Goal: Information Seeking & Learning: Compare options

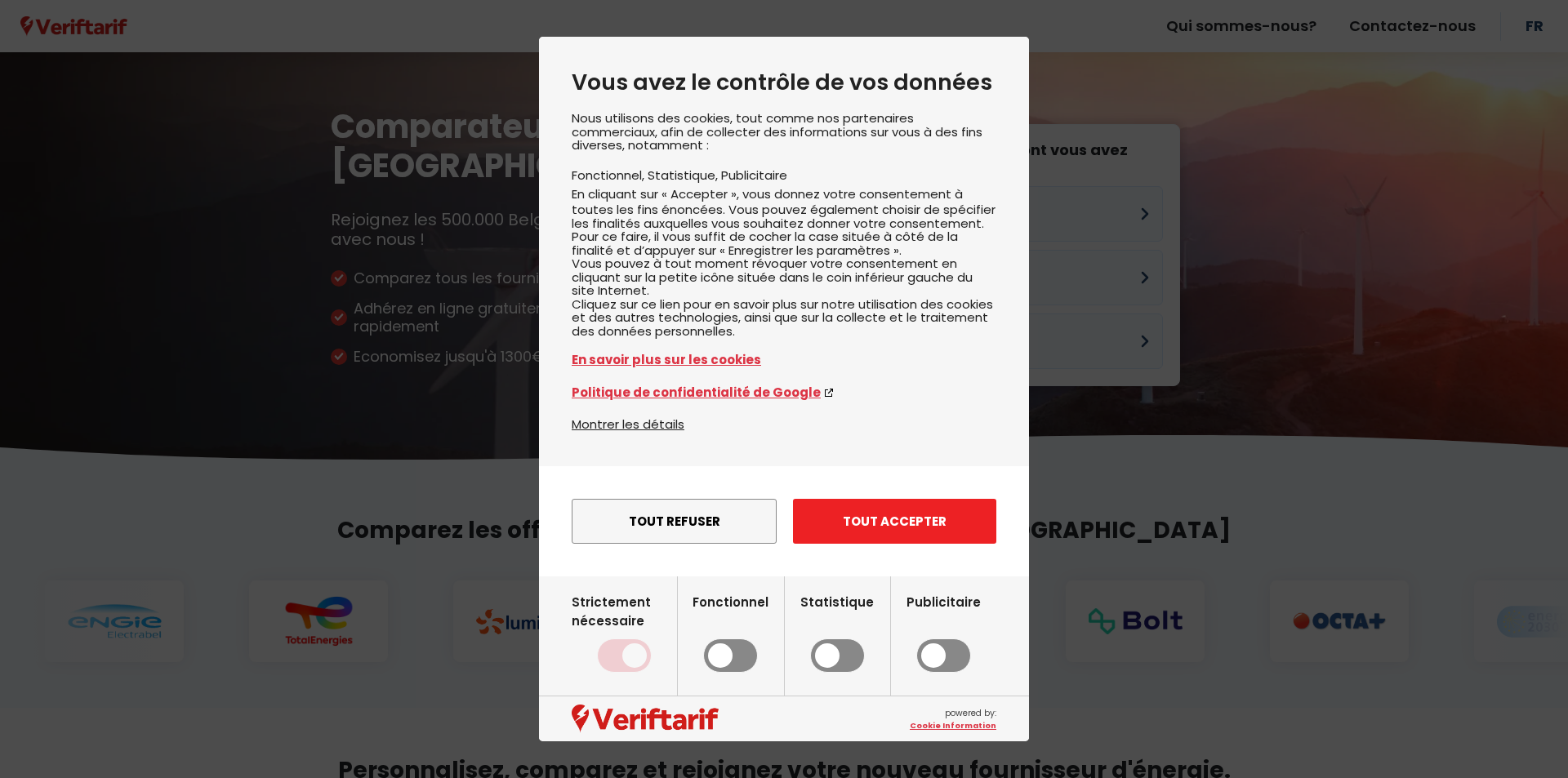
click at [875, 535] on button "Tout accepter" at bounding box center [895, 521] width 204 height 45
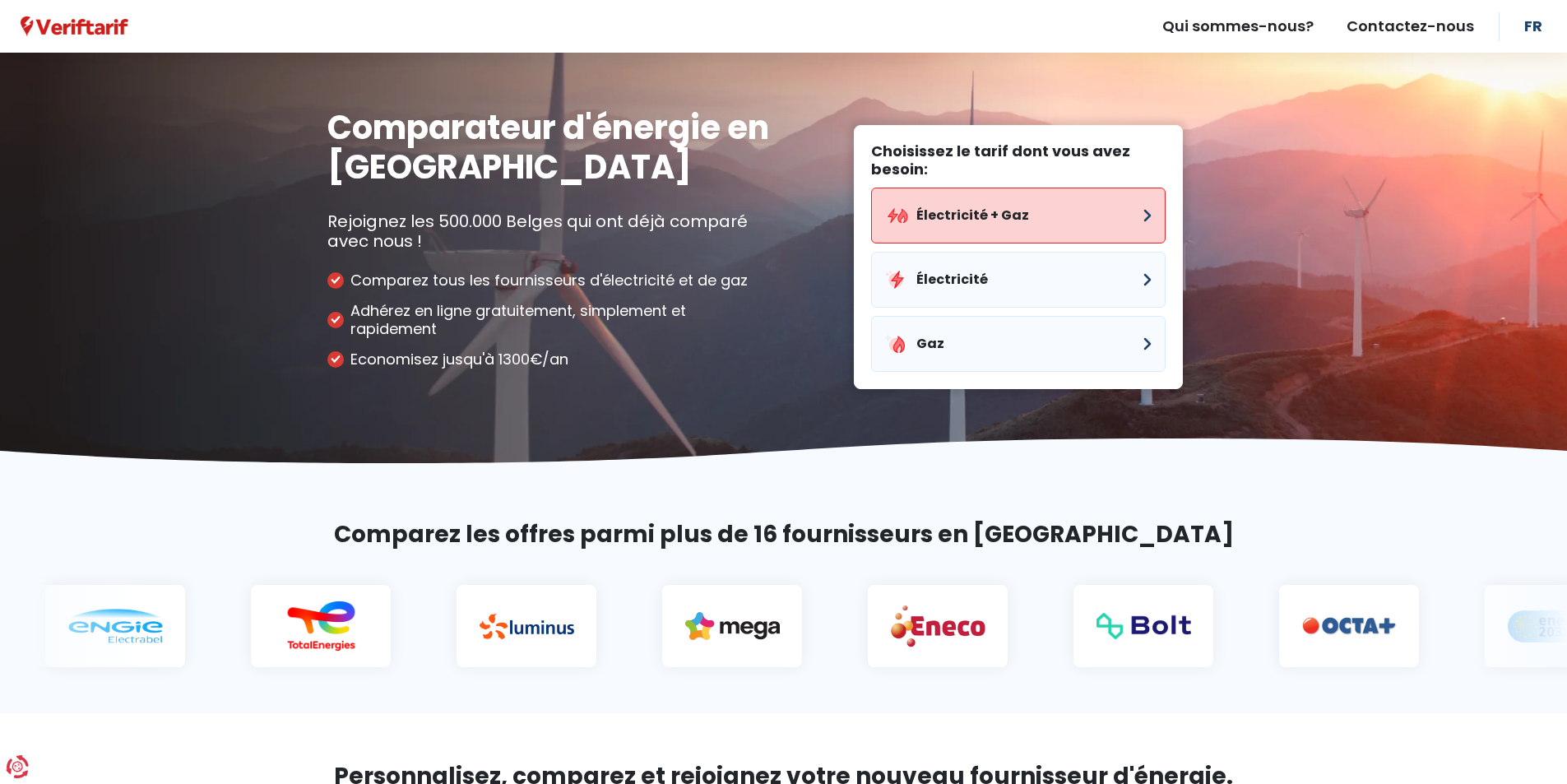
click at [1102, 208] on button "Électricité + Gaz" at bounding box center [1018, 215] width 294 height 56
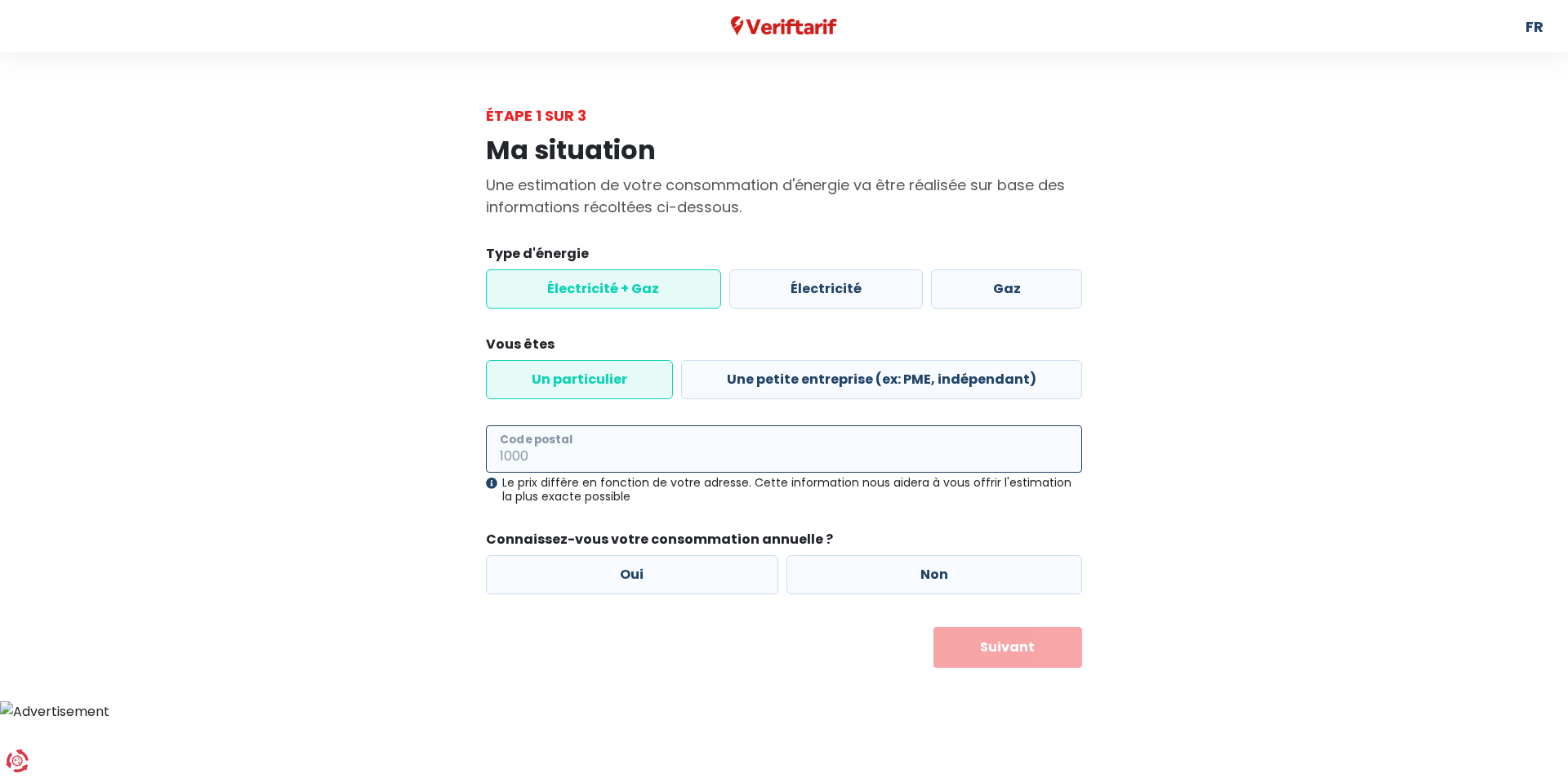
click at [562, 451] on input "Code postal" at bounding box center [783, 448] width 596 height 47
type input "1853"
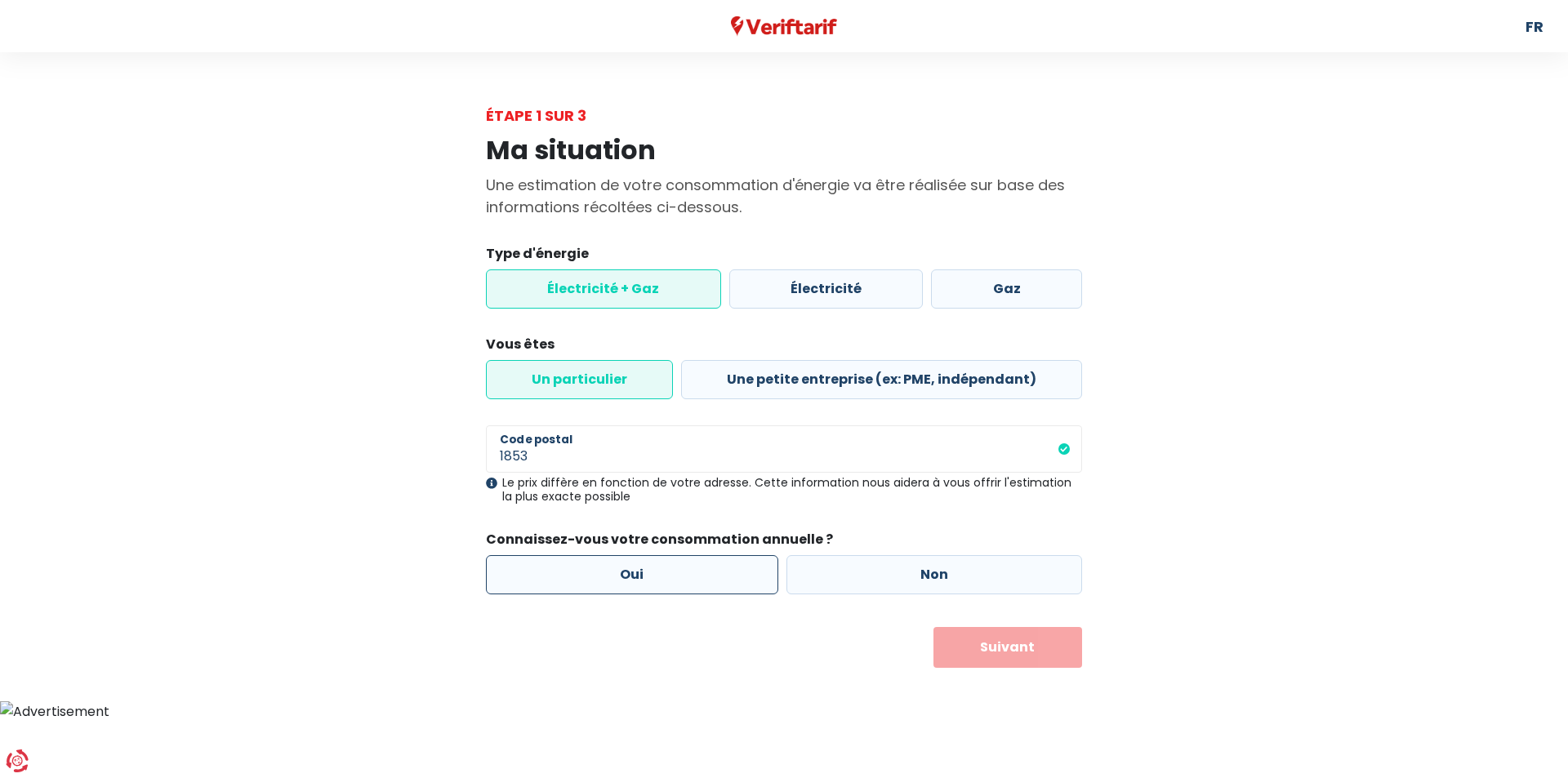
click at [574, 564] on label "Oui" at bounding box center [631, 575] width 292 height 40
click at [574, 564] on input "Oui" at bounding box center [631, 575] width 292 height 40
radio input "true"
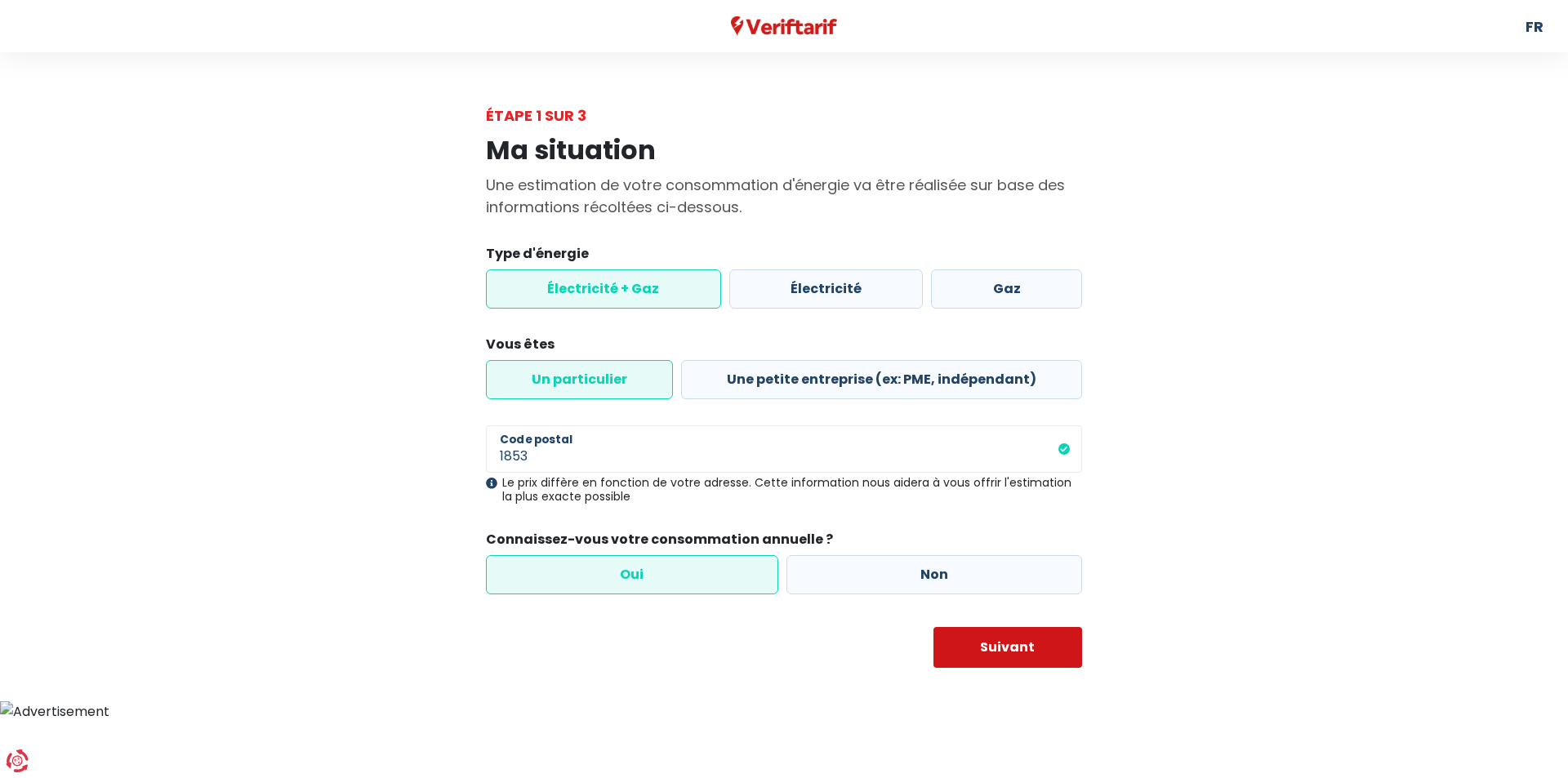
click at [979, 635] on button "Suivant" at bounding box center [1008, 647] width 149 height 41
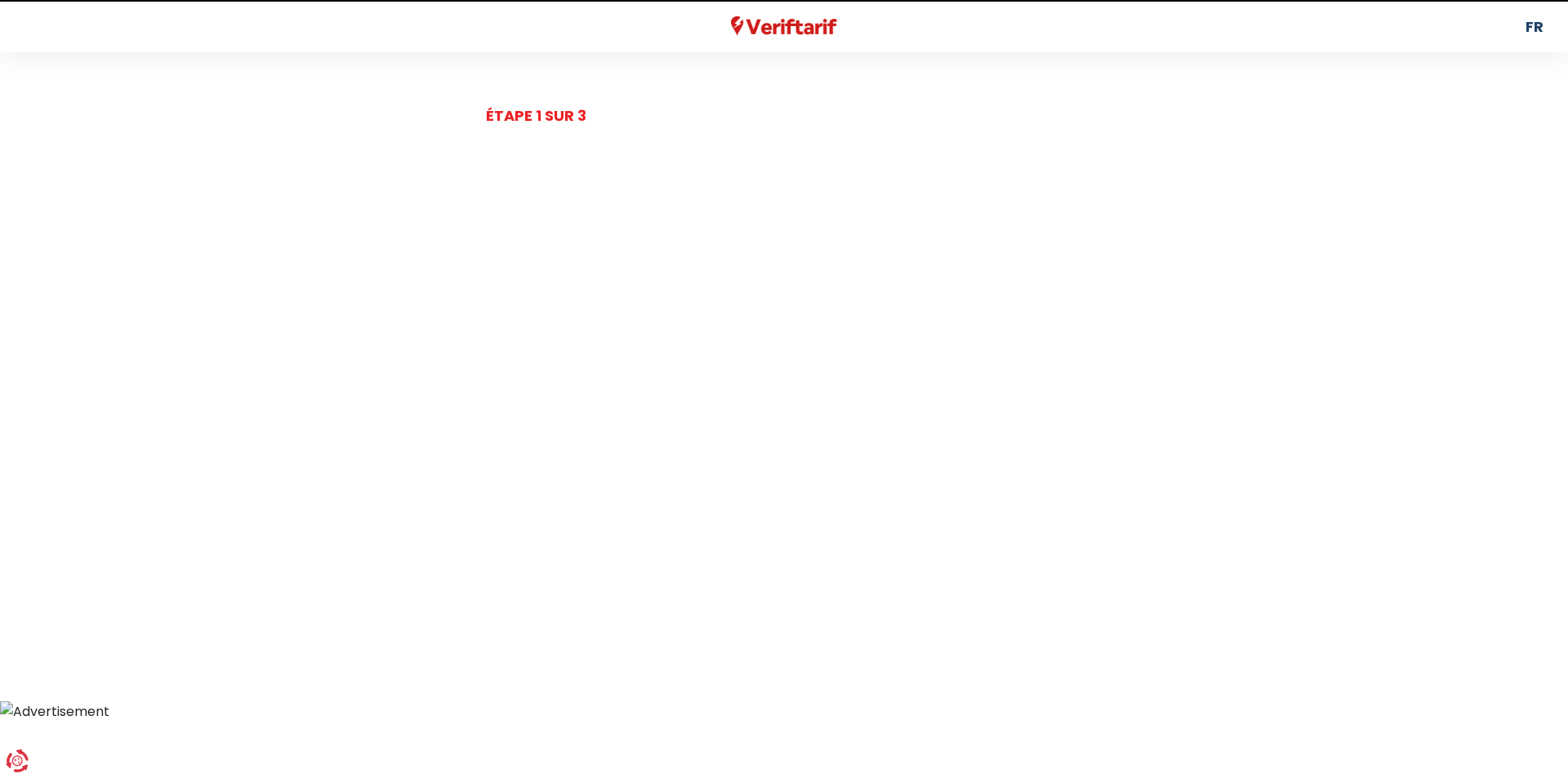
select select
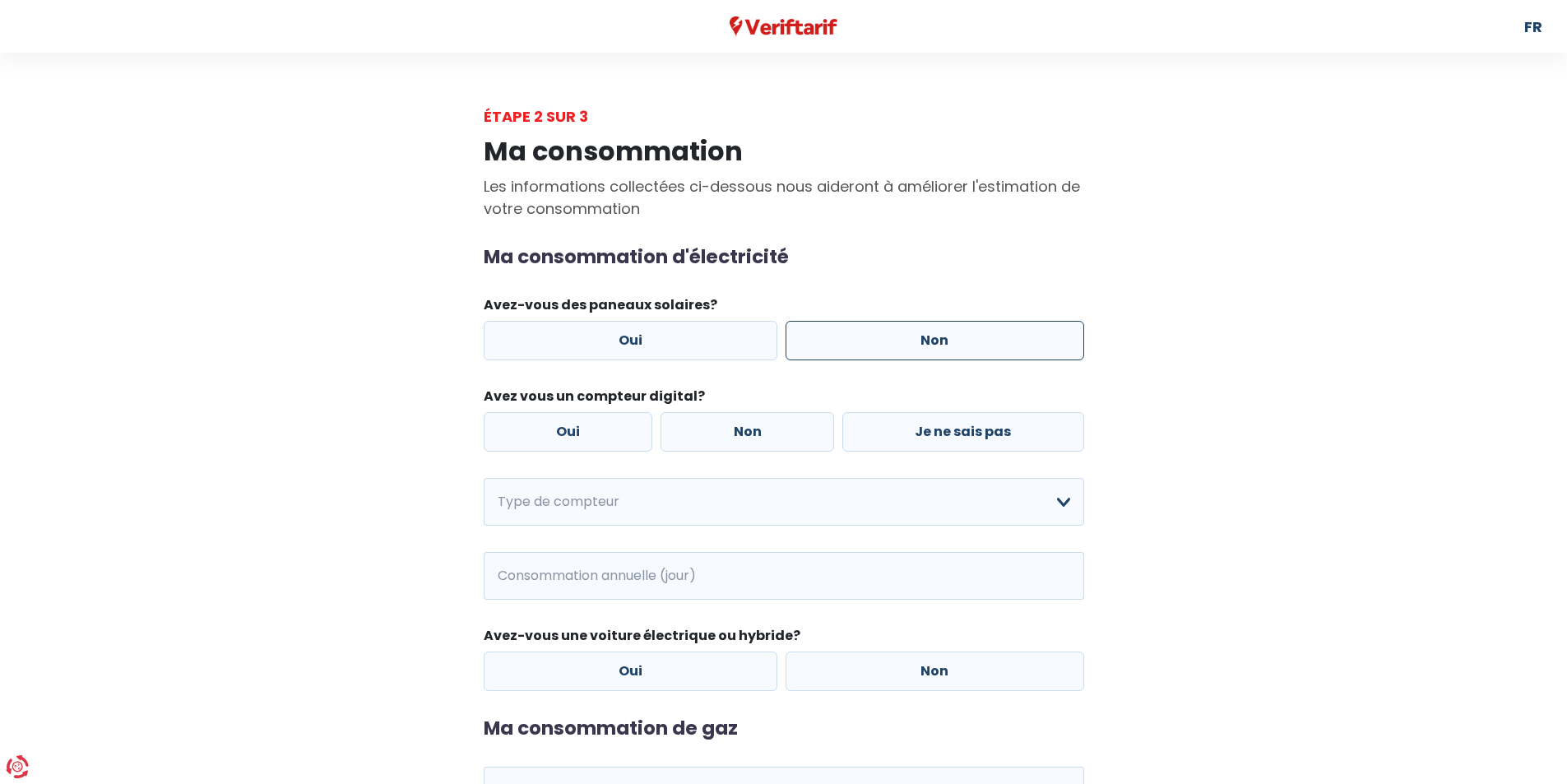
click at [1006, 344] on label "Non" at bounding box center [935, 341] width 299 height 40
click at [1006, 344] on input "Non" at bounding box center [935, 341] width 299 height 40
radio input "true"
click at [738, 438] on label "Non" at bounding box center [747, 431] width 174 height 40
click at [738, 438] on input "Non" at bounding box center [747, 431] width 174 height 40
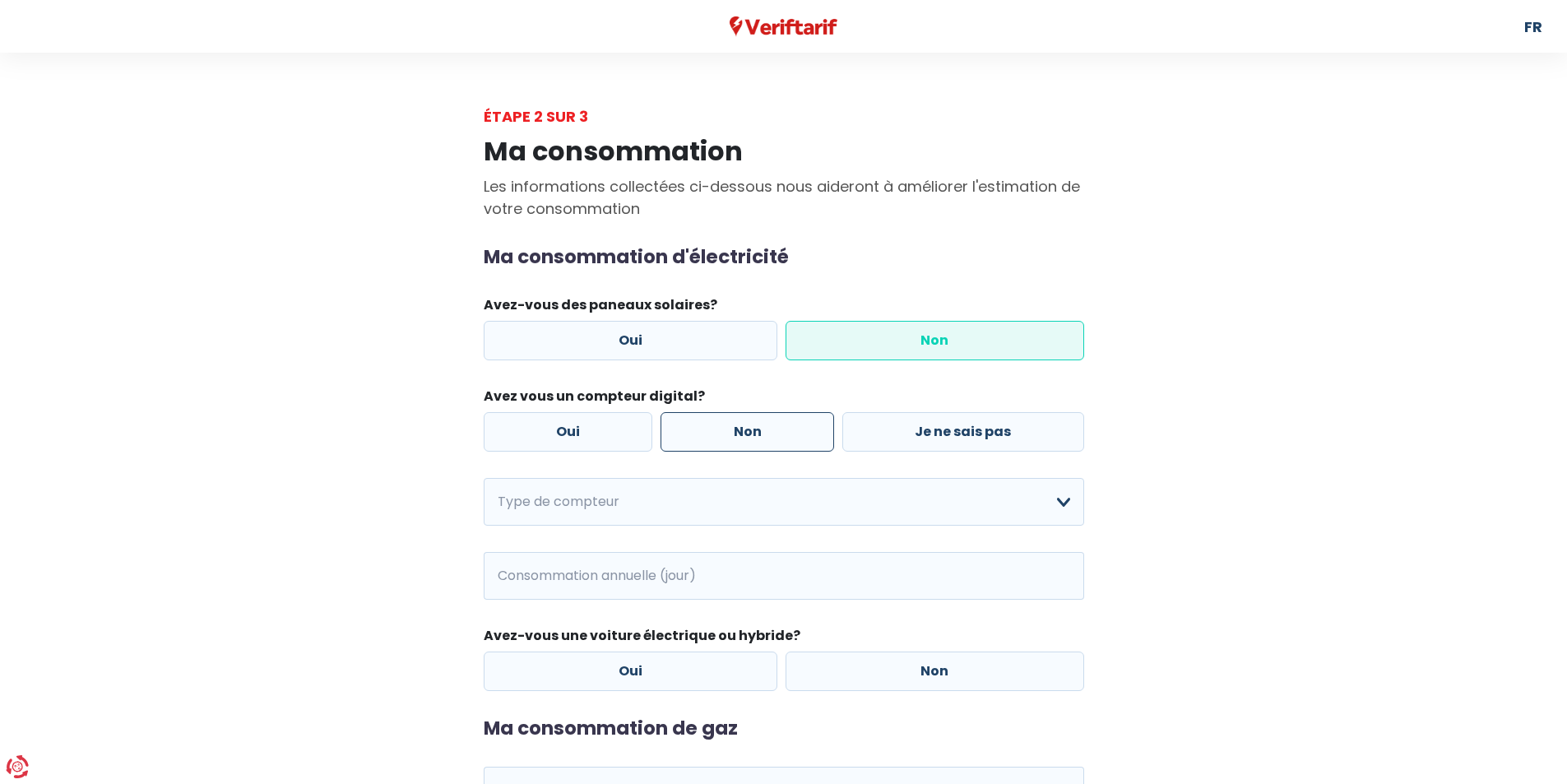
radio input "true"
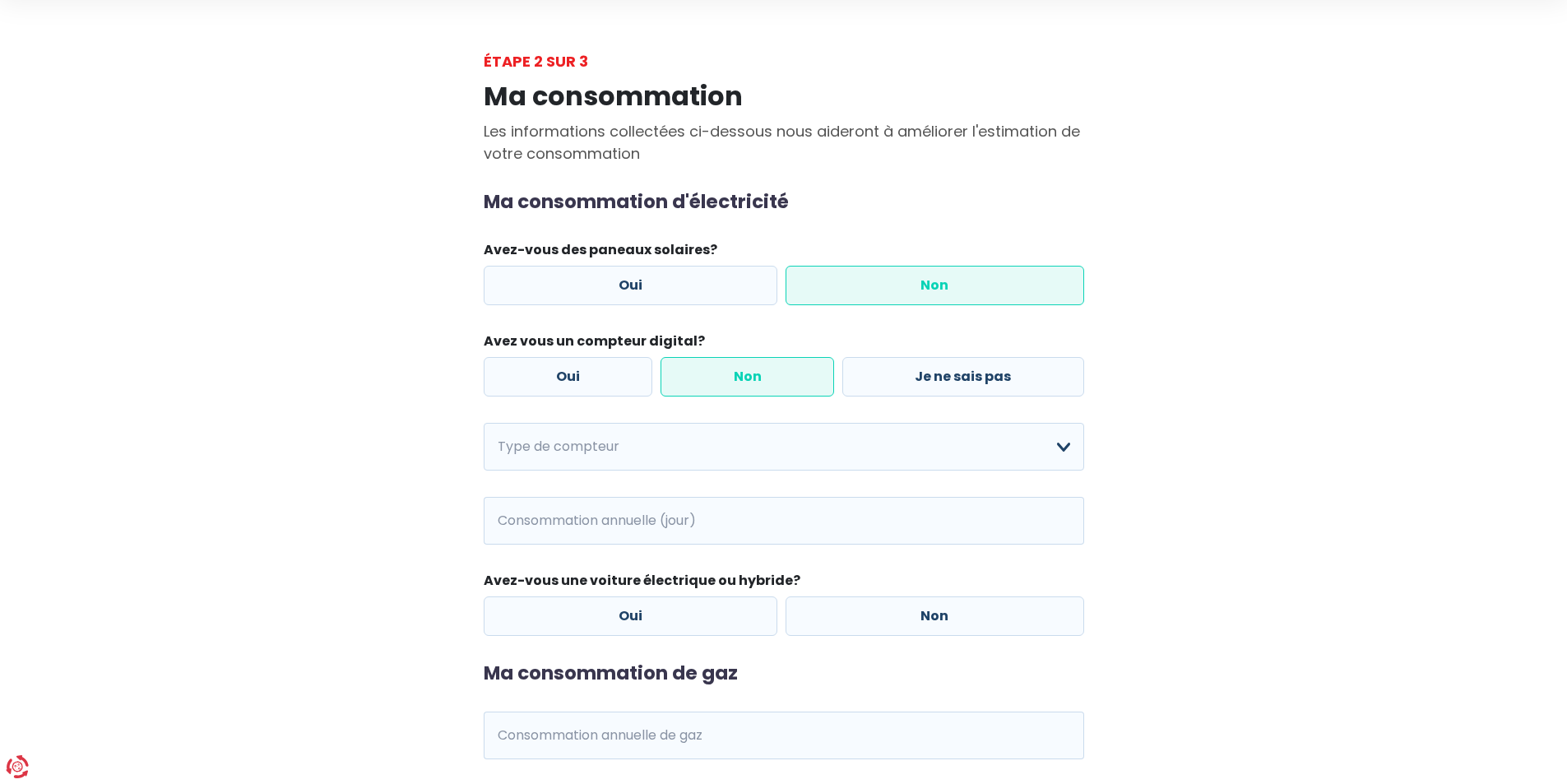
scroll to position [83, 0]
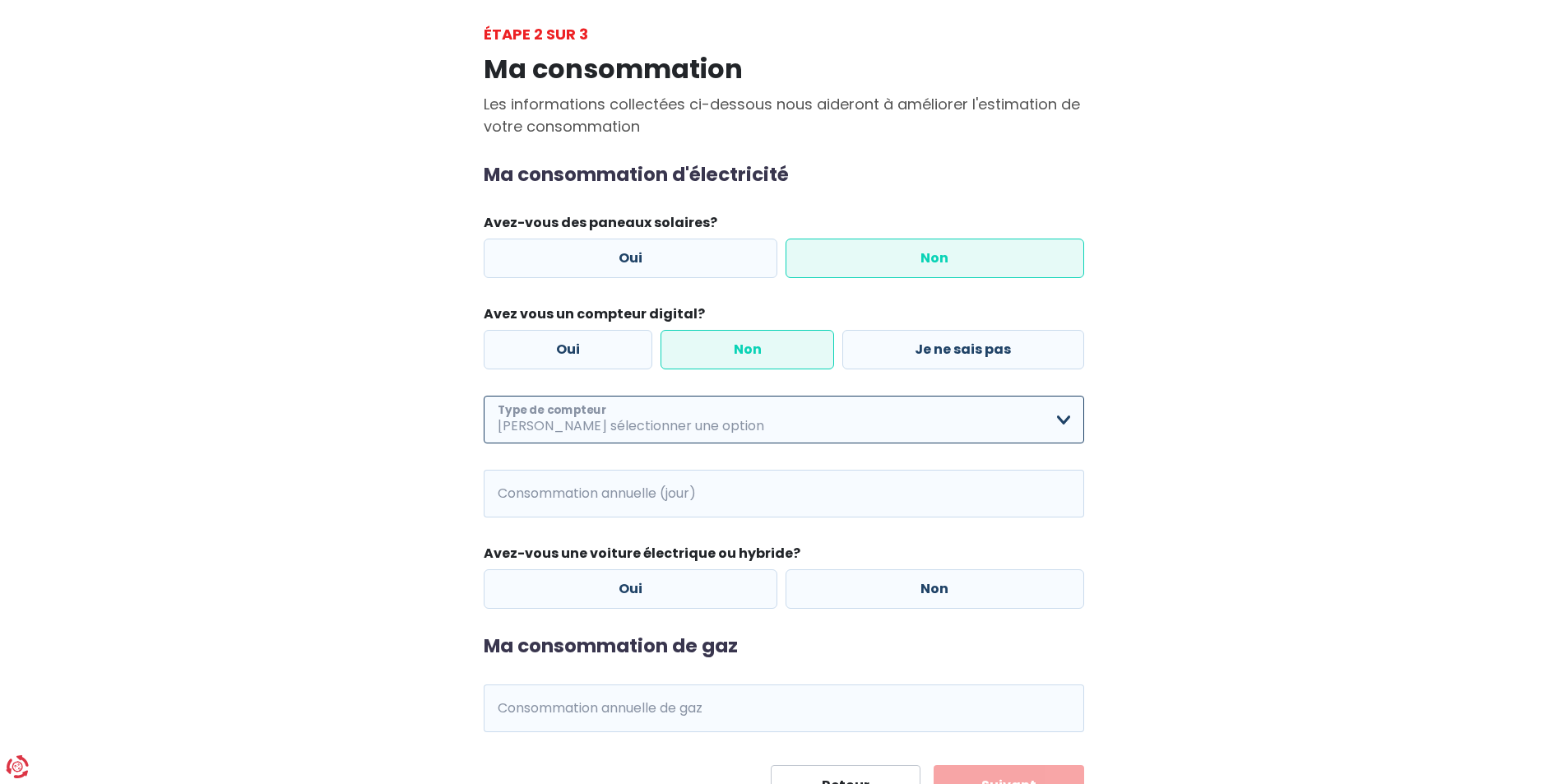
click at [1060, 421] on select "Mono-horaire Bi-horaire Mono-horaire + exclusif nuit Bi-horaire + exclusif nuit…" at bounding box center [784, 418] width 601 height 47
select select "day_single_rate"
click at [484, 395] on select "Mono-horaire Bi-horaire Mono-horaire + exclusif nuit Bi-horaire + exclusif nuit…" at bounding box center [784, 418] width 601 height 47
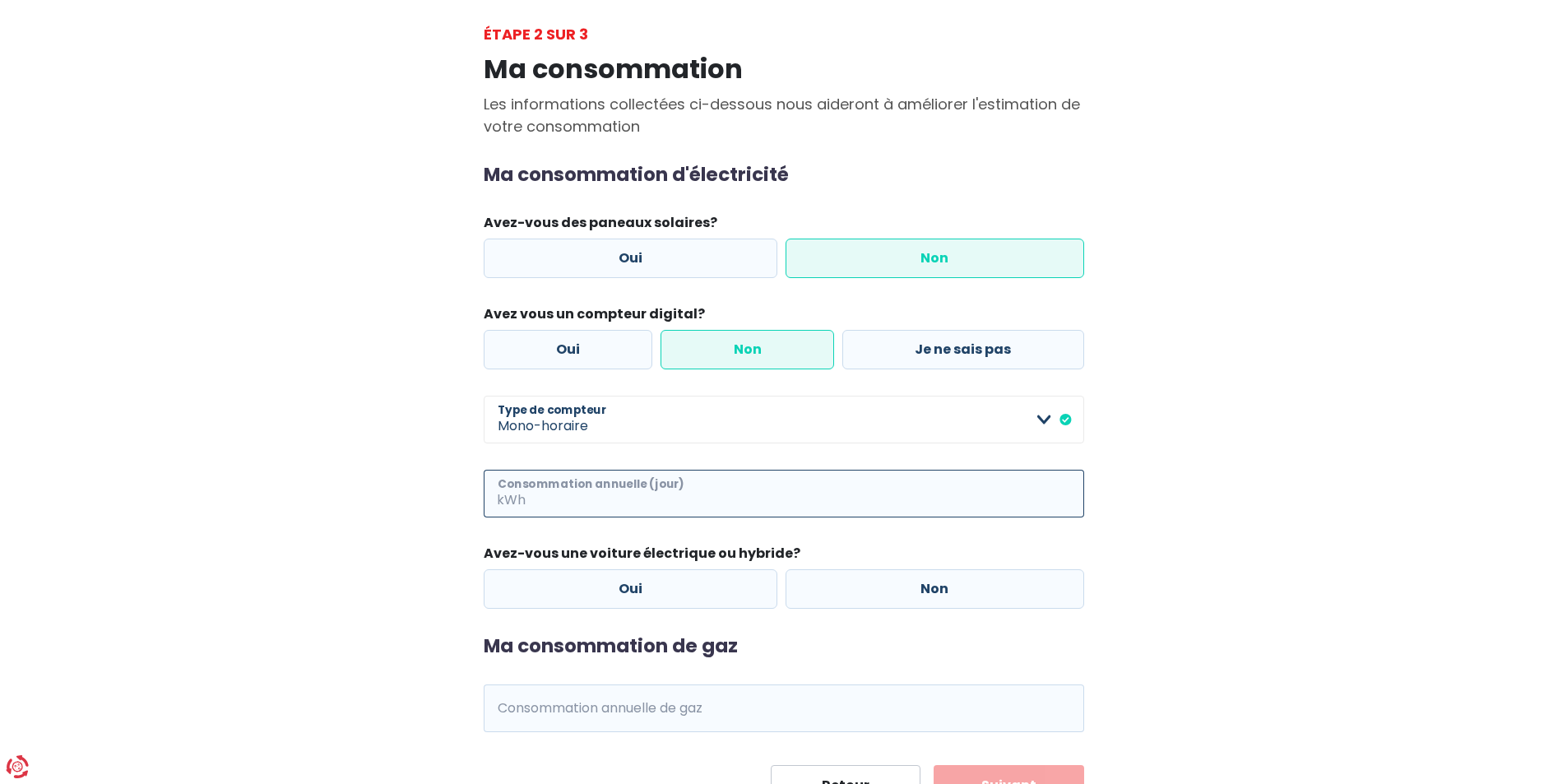
click at [1001, 495] on input "Consommation annuelle (jour)" at bounding box center [807, 493] width 555 height 47
type input "2500"
click at [879, 584] on label "Non" at bounding box center [935, 588] width 299 height 40
click at [879, 584] on input "Non" at bounding box center [935, 588] width 299 height 40
radio input "true"
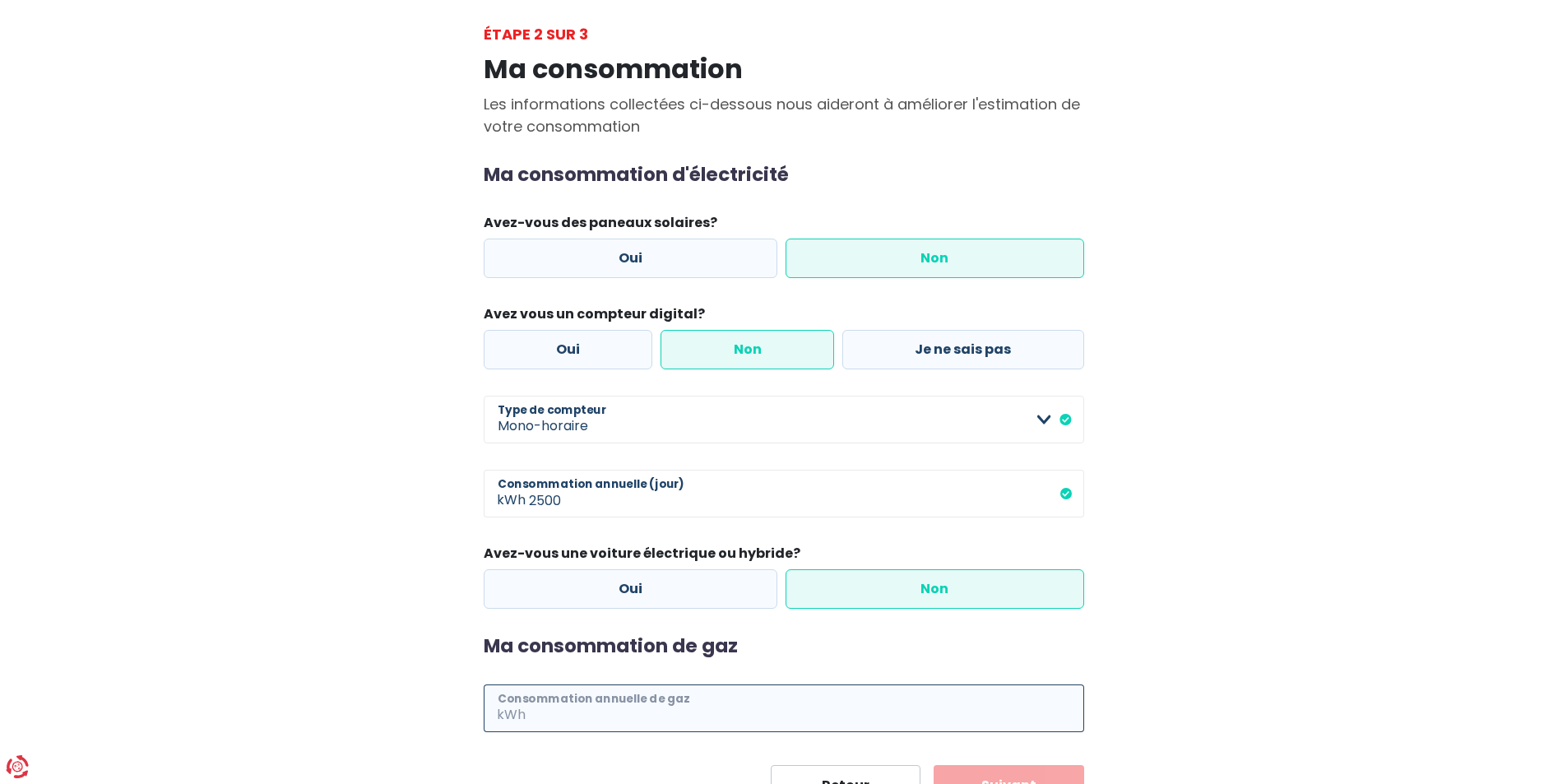
click at [725, 712] on input "Consommation annuelle de gaz" at bounding box center [807, 707] width 555 height 47
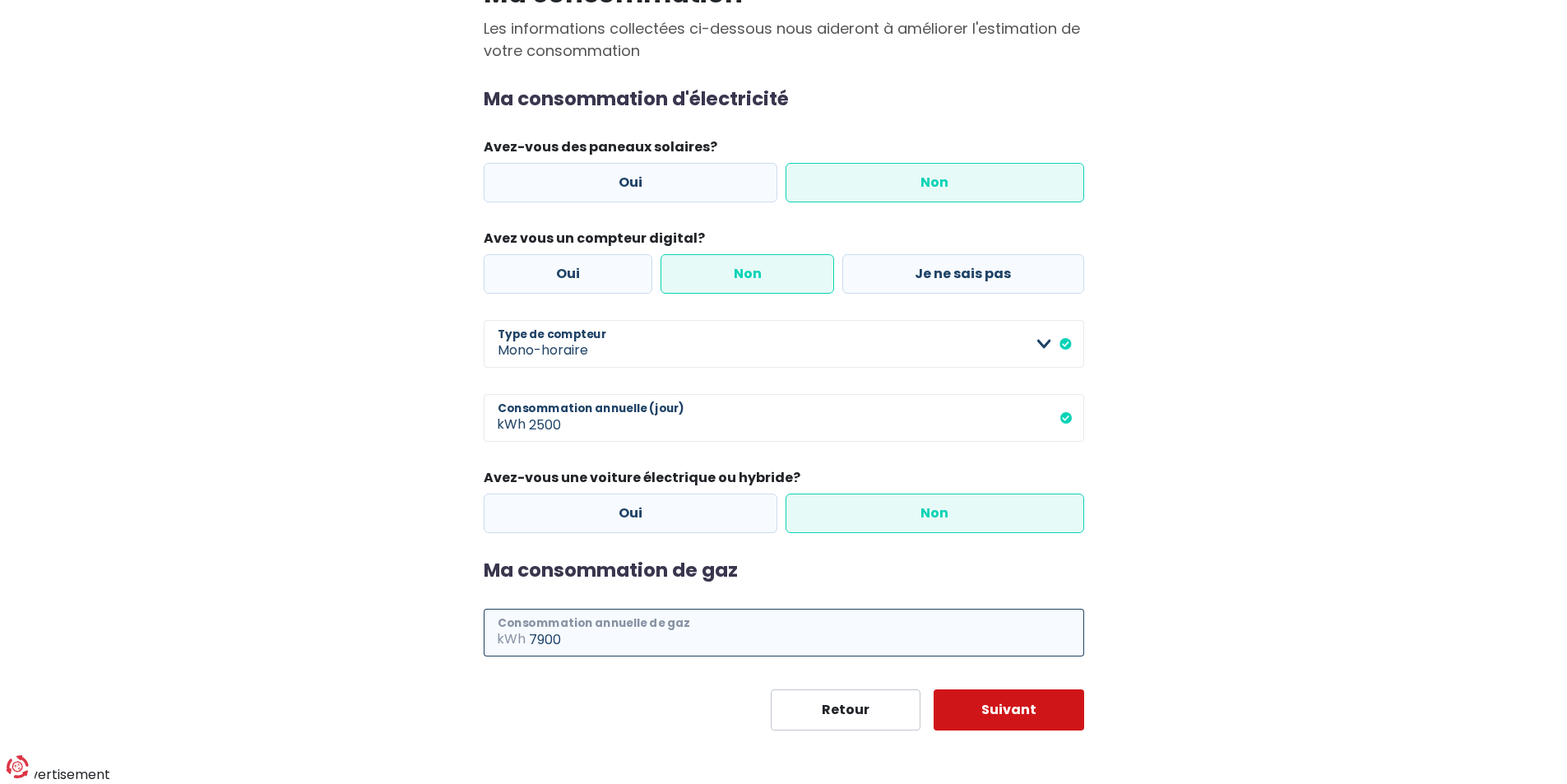
type input "7900"
click at [1041, 702] on button "Suivant" at bounding box center [1009, 710] width 150 height 41
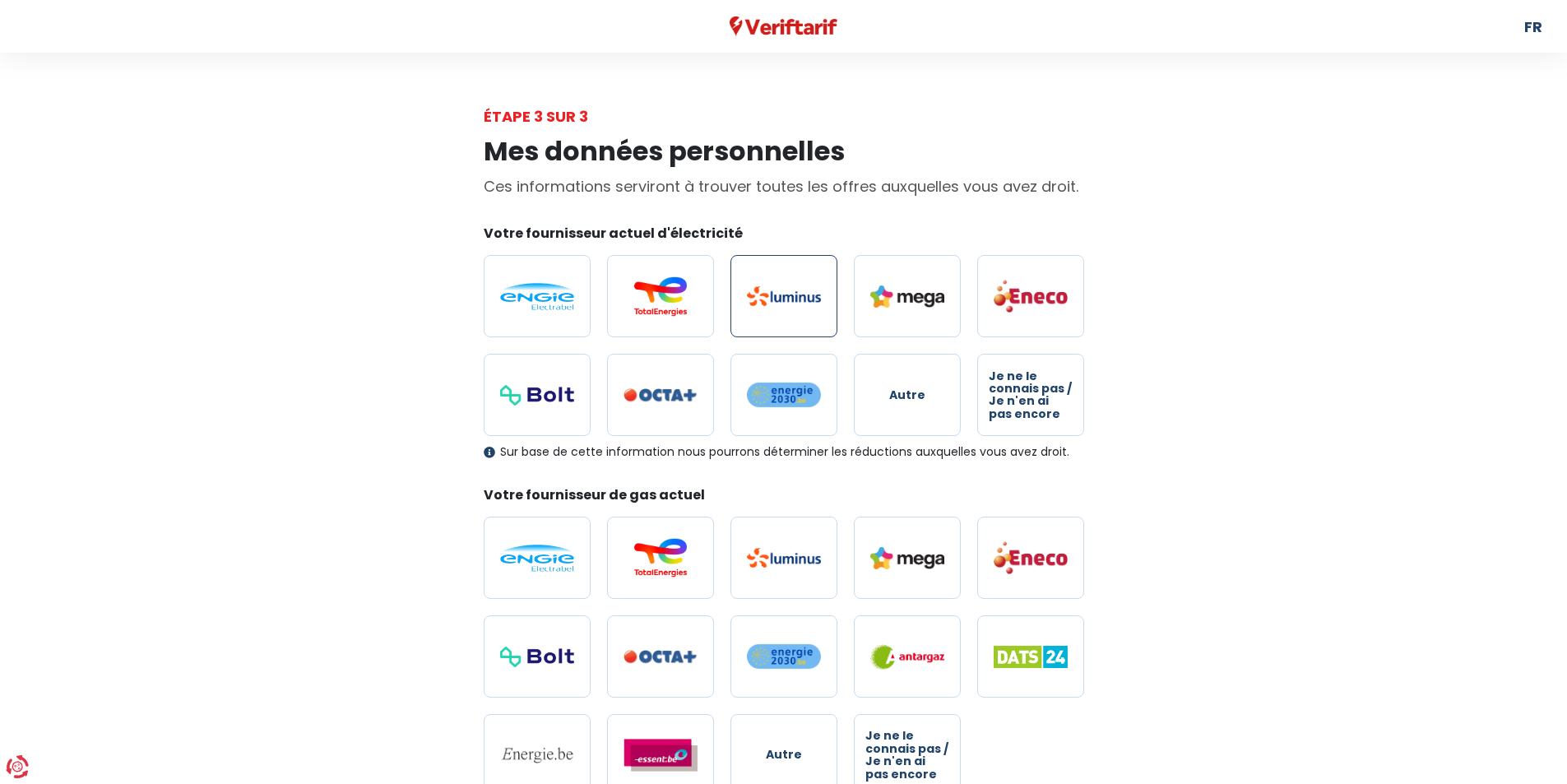
click at [771, 300] on img at bounding box center [784, 295] width 74 height 19
click at [771, 300] on input "radio" at bounding box center [784, 296] width 107 height 83
radio input "true"
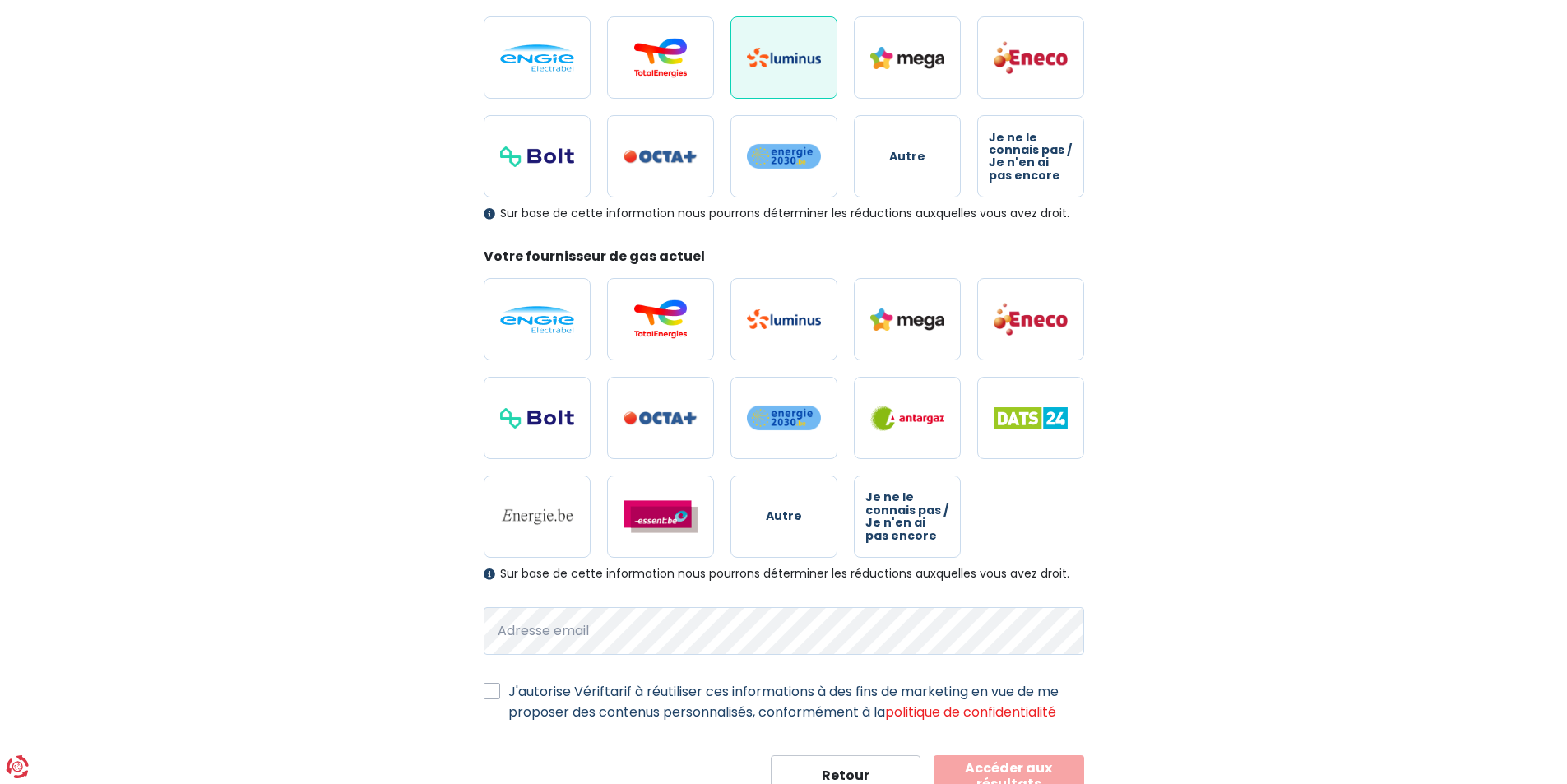
scroll to position [304, 0]
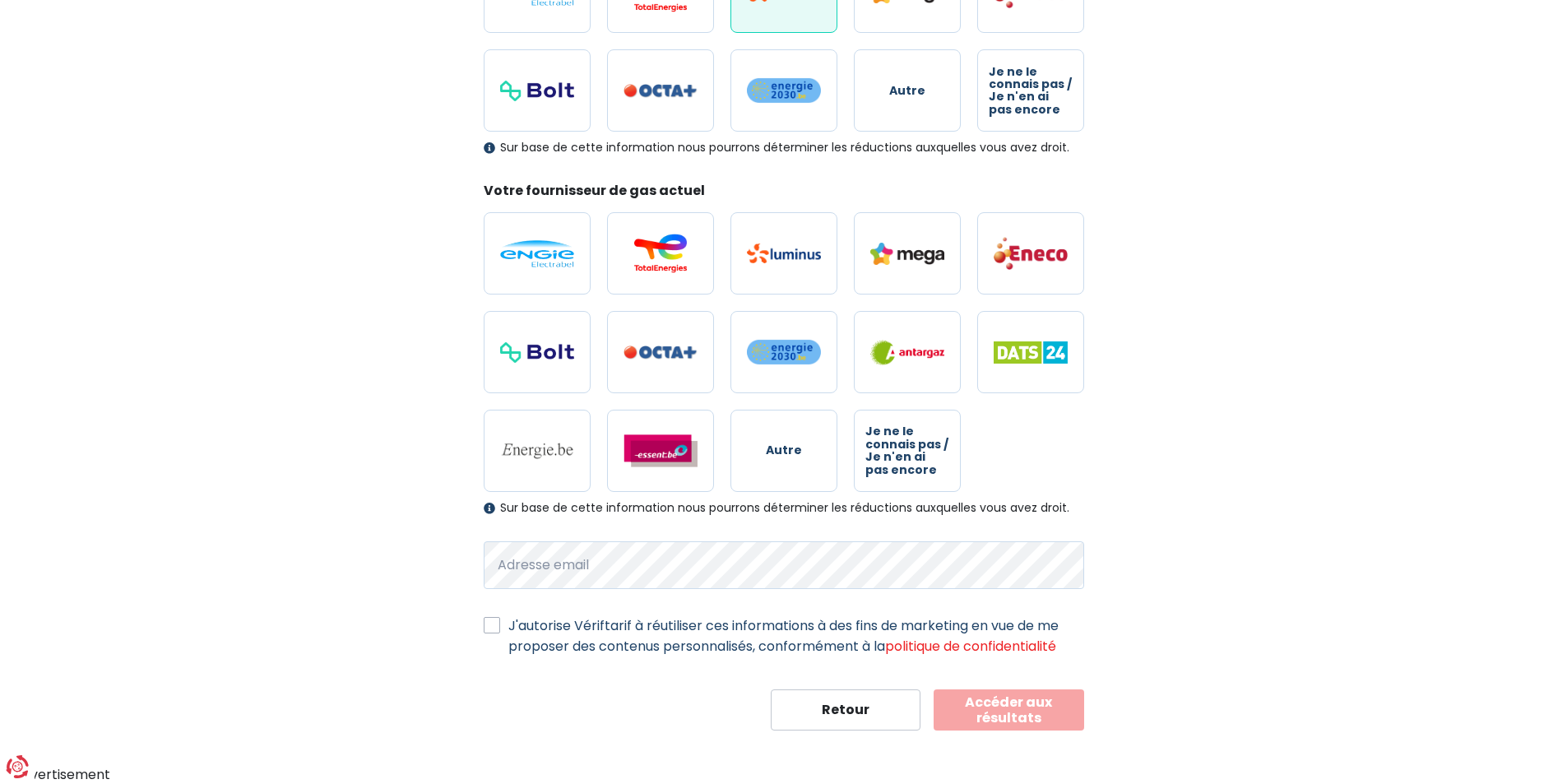
click at [509, 625] on label "J'autorise Vériftarif à réutiliser ces informations à des fins de marketing en …" at bounding box center [796, 636] width 576 height 41
click at [489, 625] on input "J'autorise Vériftarif à réutiliser ces informations à des fins de marketing en …" at bounding box center [492, 623] width 17 height 17
click at [509, 622] on label "J'autorise Vériftarif à réutiliser ces informations à des fins de marketing en …" at bounding box center [796, 636] width 576 height 41
click at [496, 622] on input "J'autorise Vériftarif à réutiliser ces informations à des fins de marketing en …" at bounding box center [492, 623] width 17 height 17
checkbox input "false"
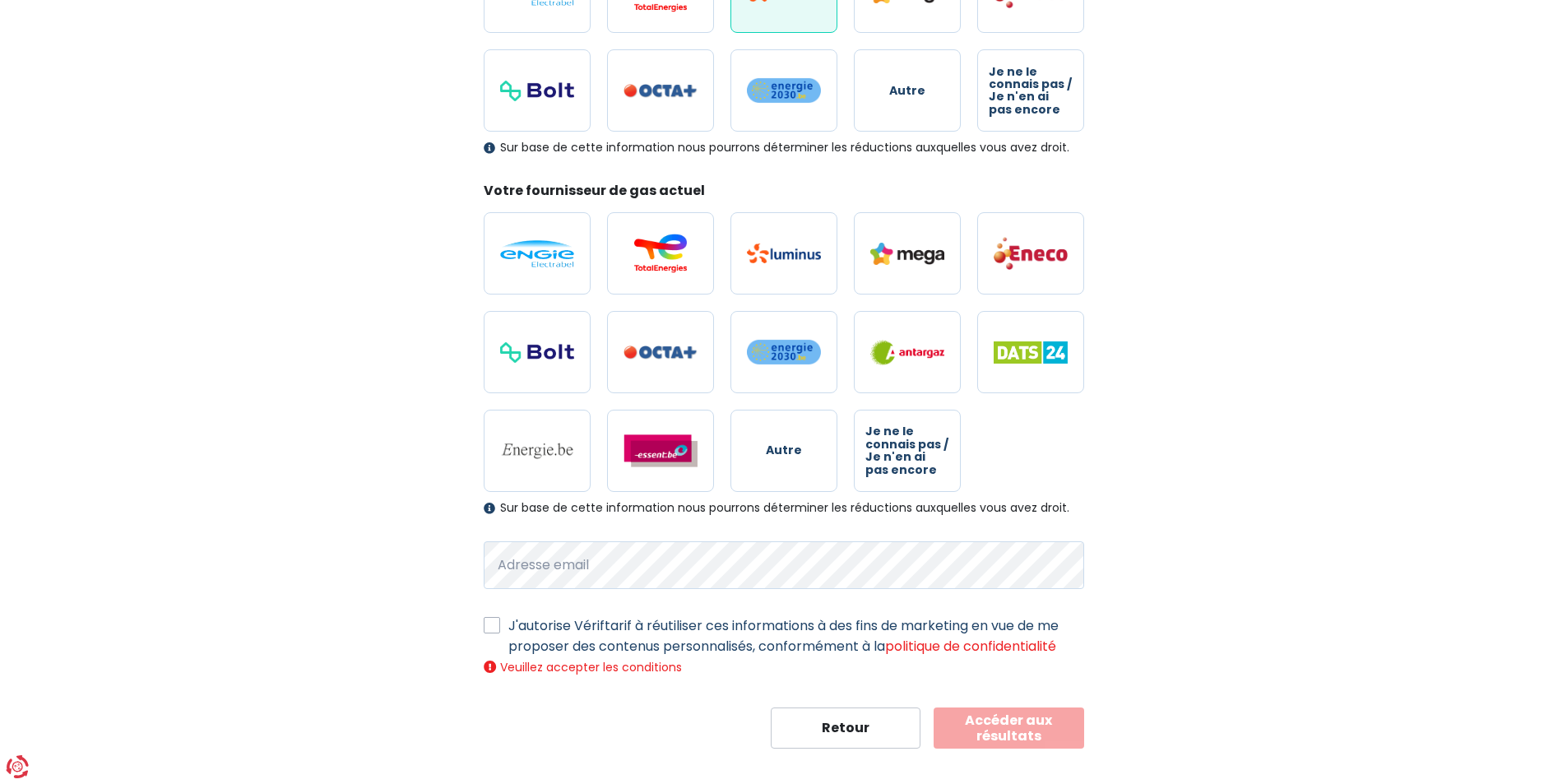
scroll to position [322, 0]
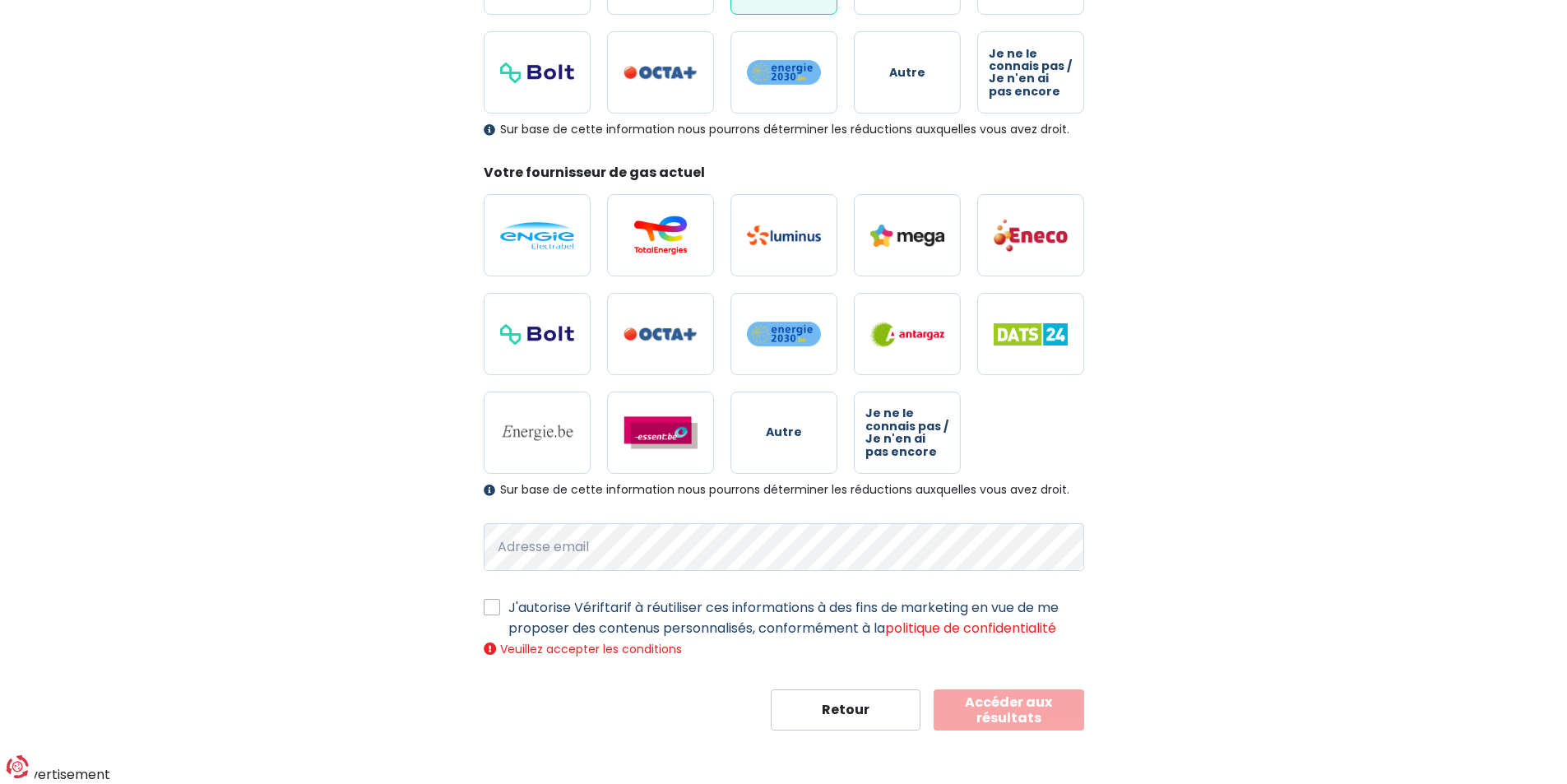
click at [1240, 533] on div "Mes données personnelles Ces informations serviront à trouver toutes les offres…" at bounding box center [784, 267] width 938 height 925
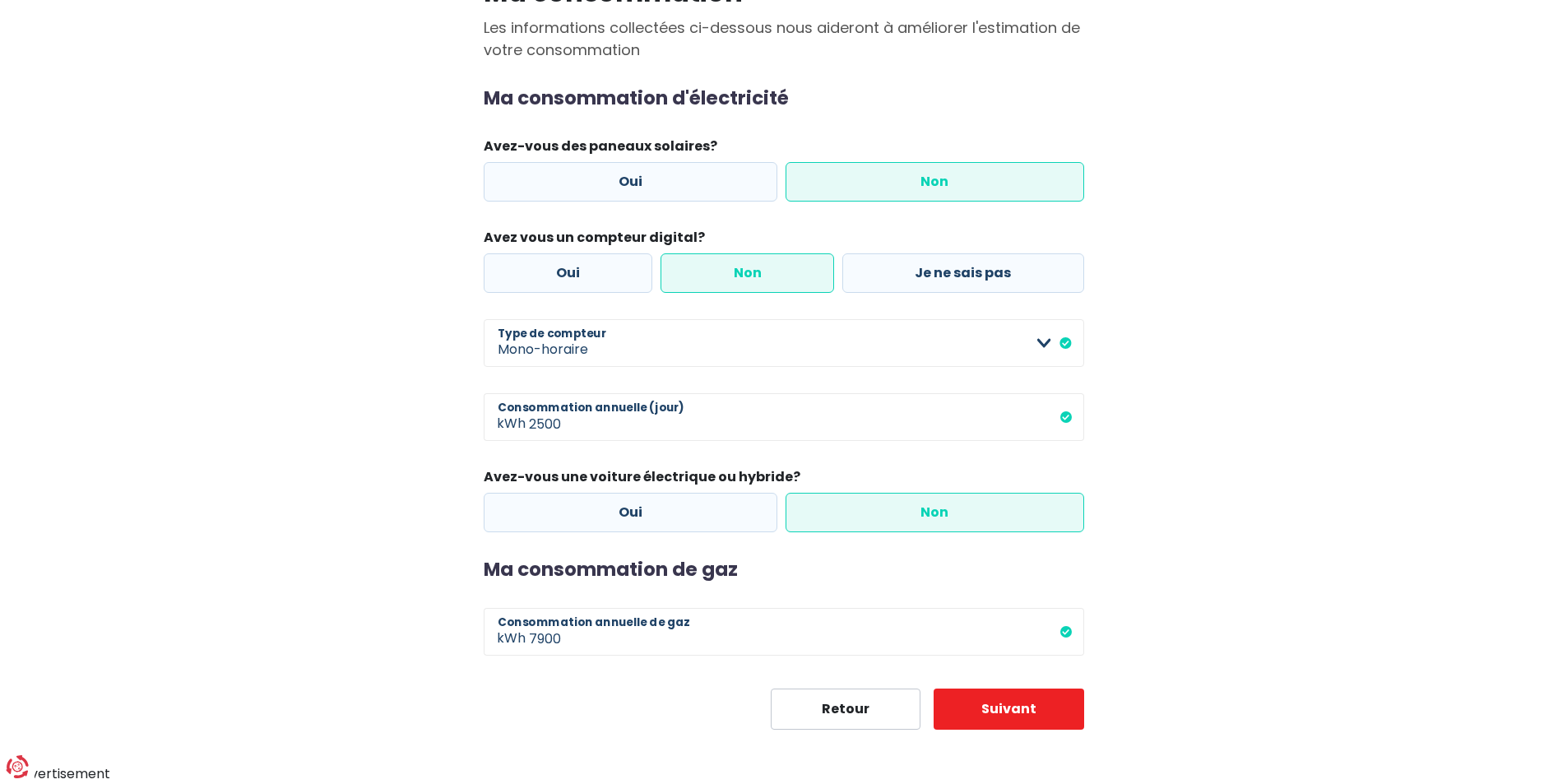
scroll to position [158, 0]
